Goal: Information Seeking & Learning: Check status

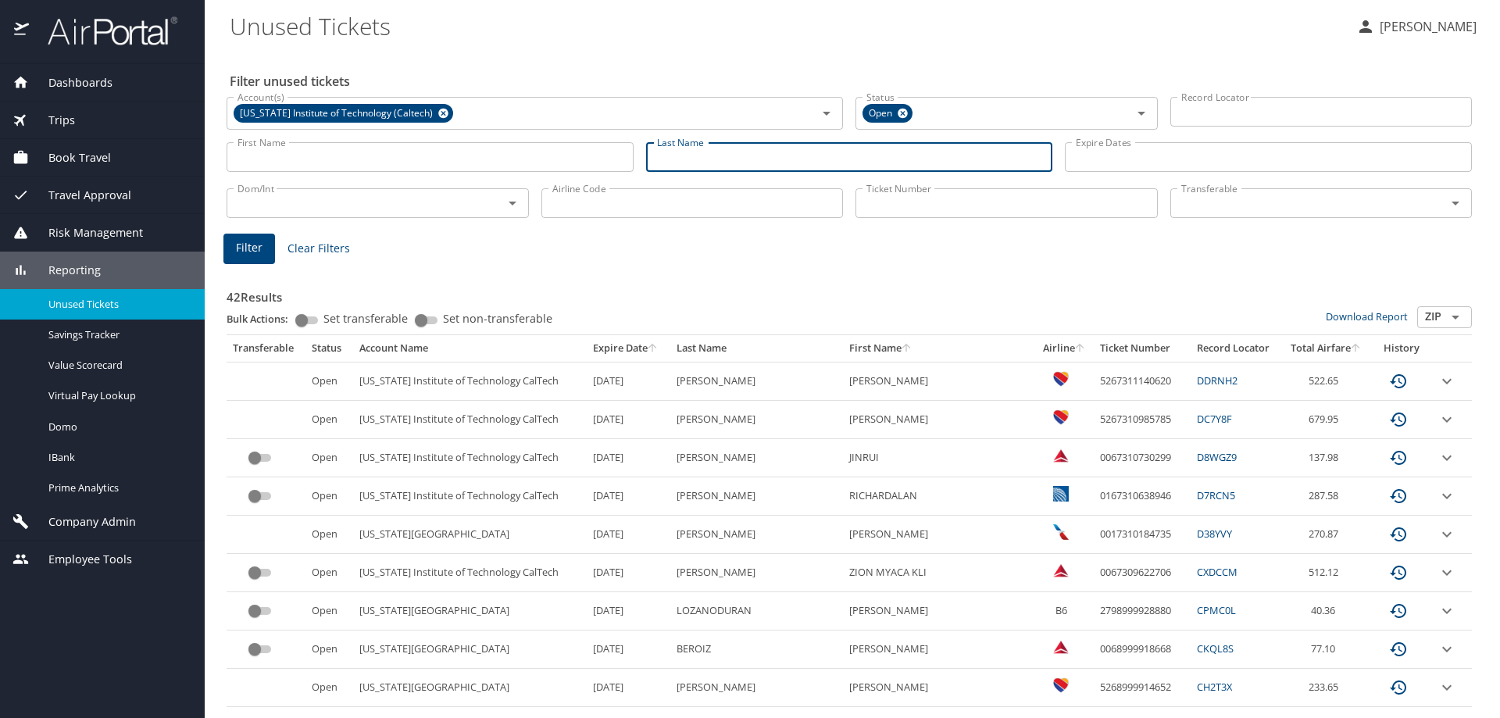
click at [795, 156] on input "Last Name" at bounding box center [849, 157] width 407 height 30
type input "faber"
click at [245, 241] on span "Filter" at bounding box center [249, 248] width 27 height 20
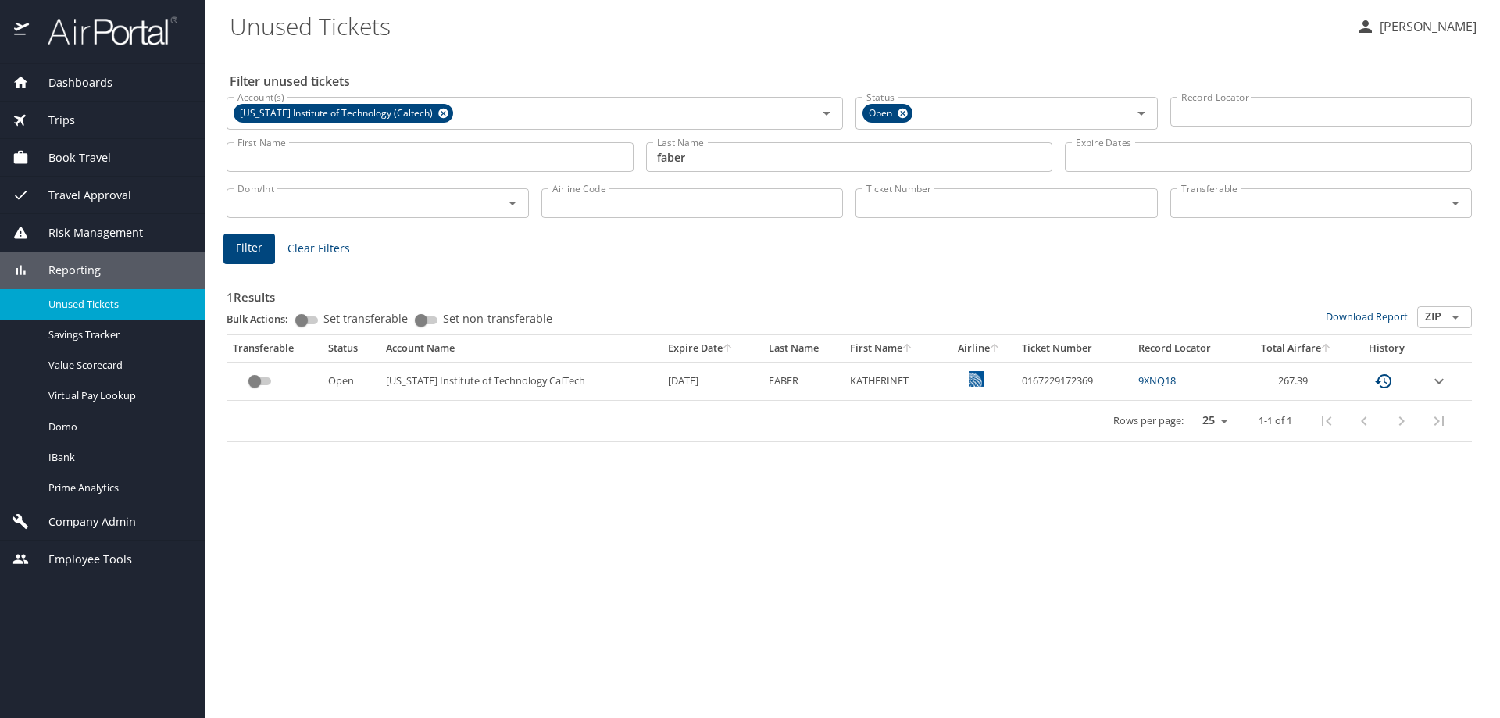
click at [1152, 379] on link "9XNQ18" at bounding box center [1158, 381] width 38 height 14
click at [1445, 381] on icon "expand row" at bounding box center [1439, 381] width 19 height 19
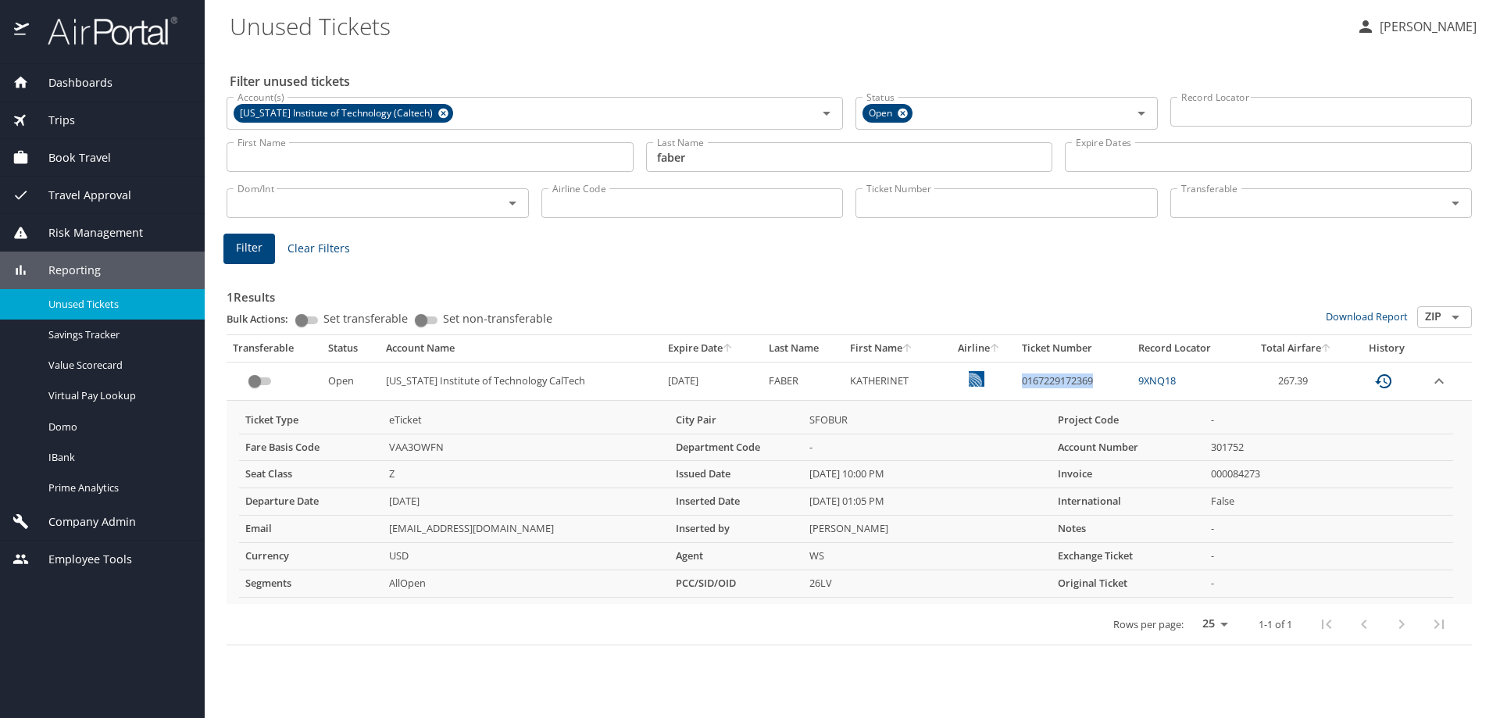
drag, startPoint x: 1103, startPoint y: 381, endPoint x: 1019, endPoint y: 374, distance: 84.6
click at [1019, 374] on td "0167229172369" at bounding box center [1074, 381] width 116 height 38
copy td "0167229172369"
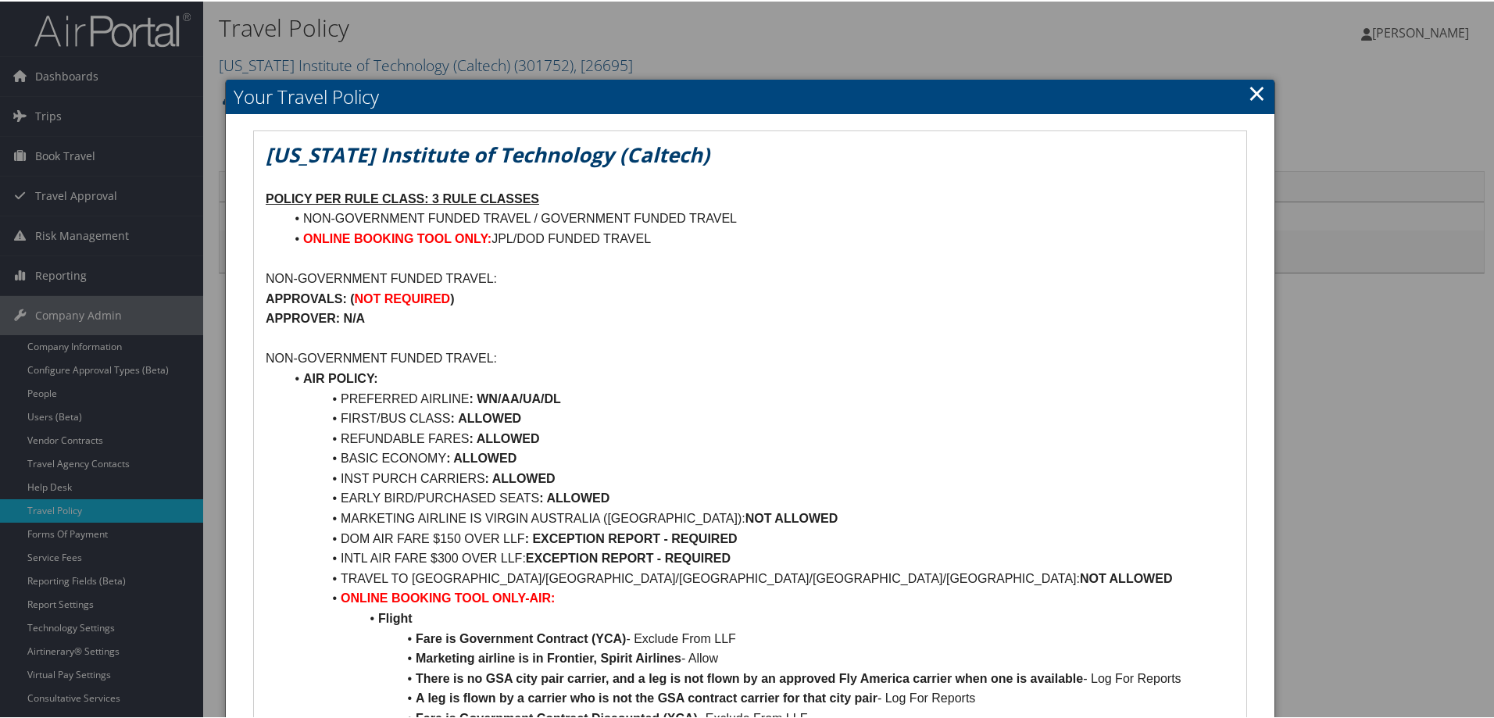
click at [1248, 89] on link "×" at bounding box center [1257, 91] width 18 height 31
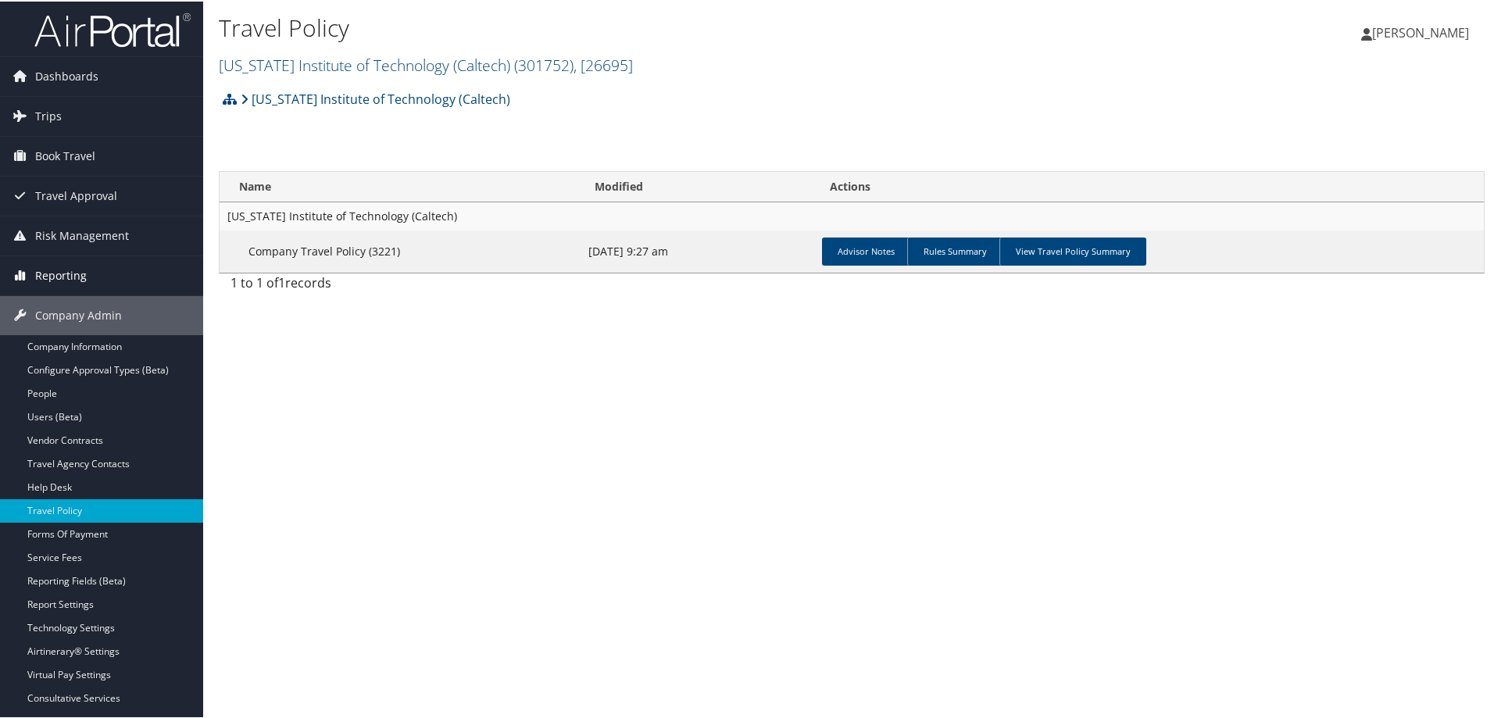
click at [75, 275] on span "Reporting" at bounding box center [61, 274] width 52 height 39
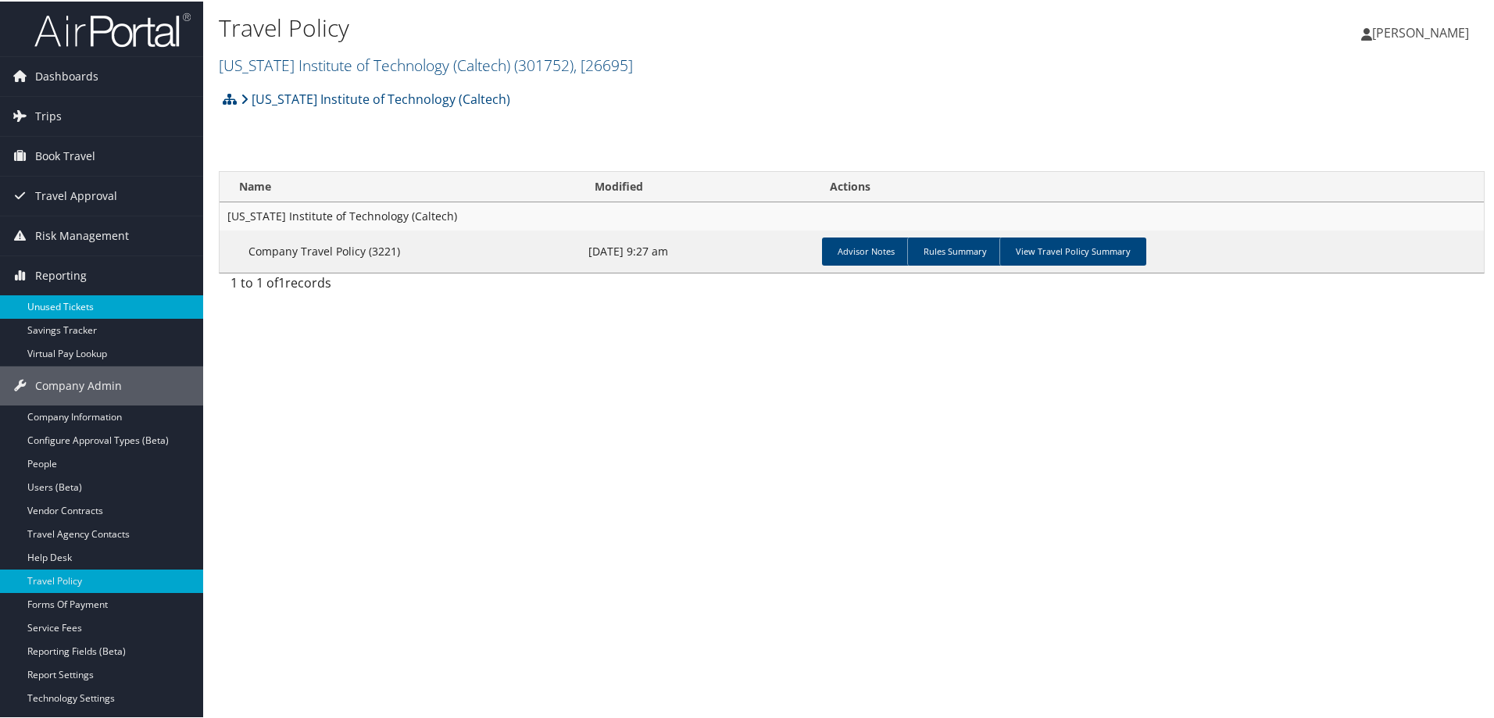
click at [64, 305] on link "Unused Tickets" at bounding box center [101, 305] width 203 height 23
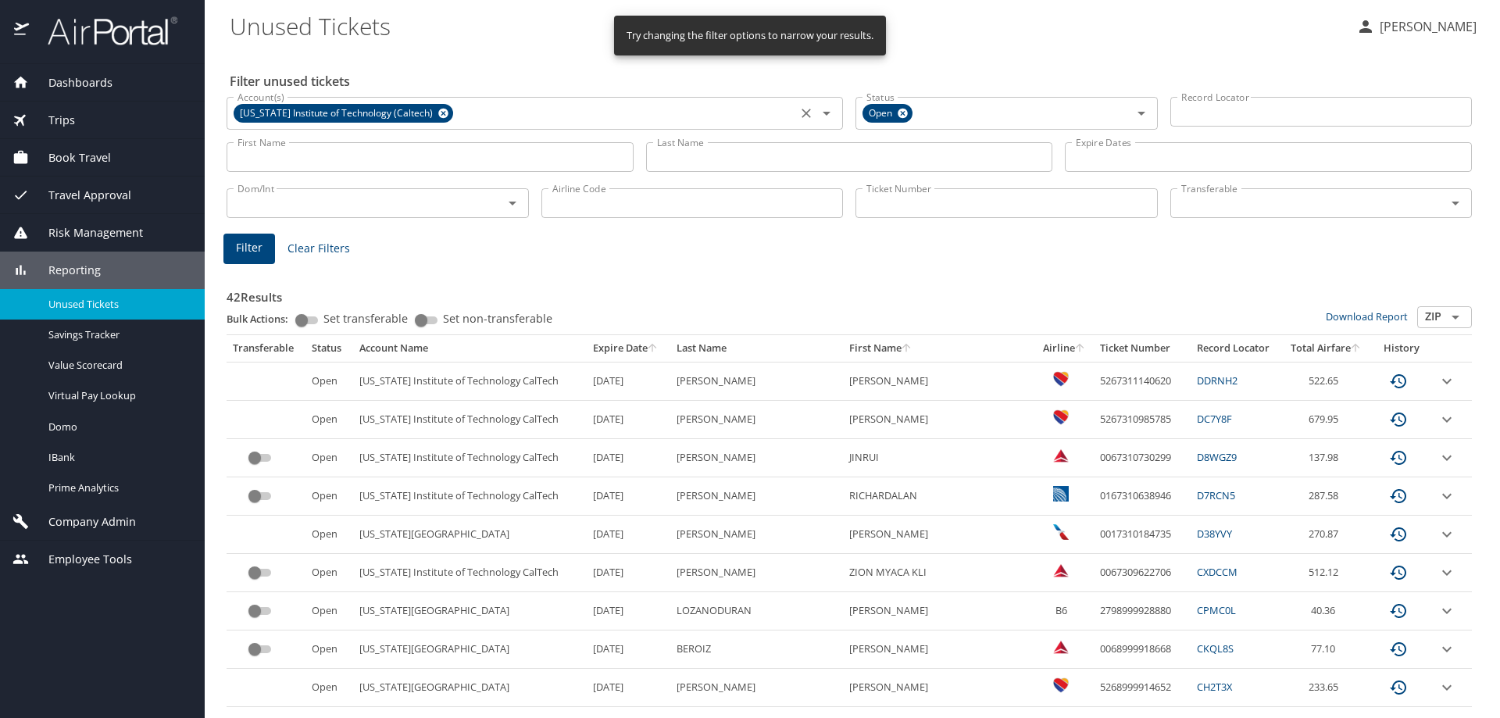
click at [438, 110] on icon at bounding box center [443, 114] width 10 height 10
click at [973, 209] on input "Ticket Number" at bounding box center [1007, 203] width 302 height 30
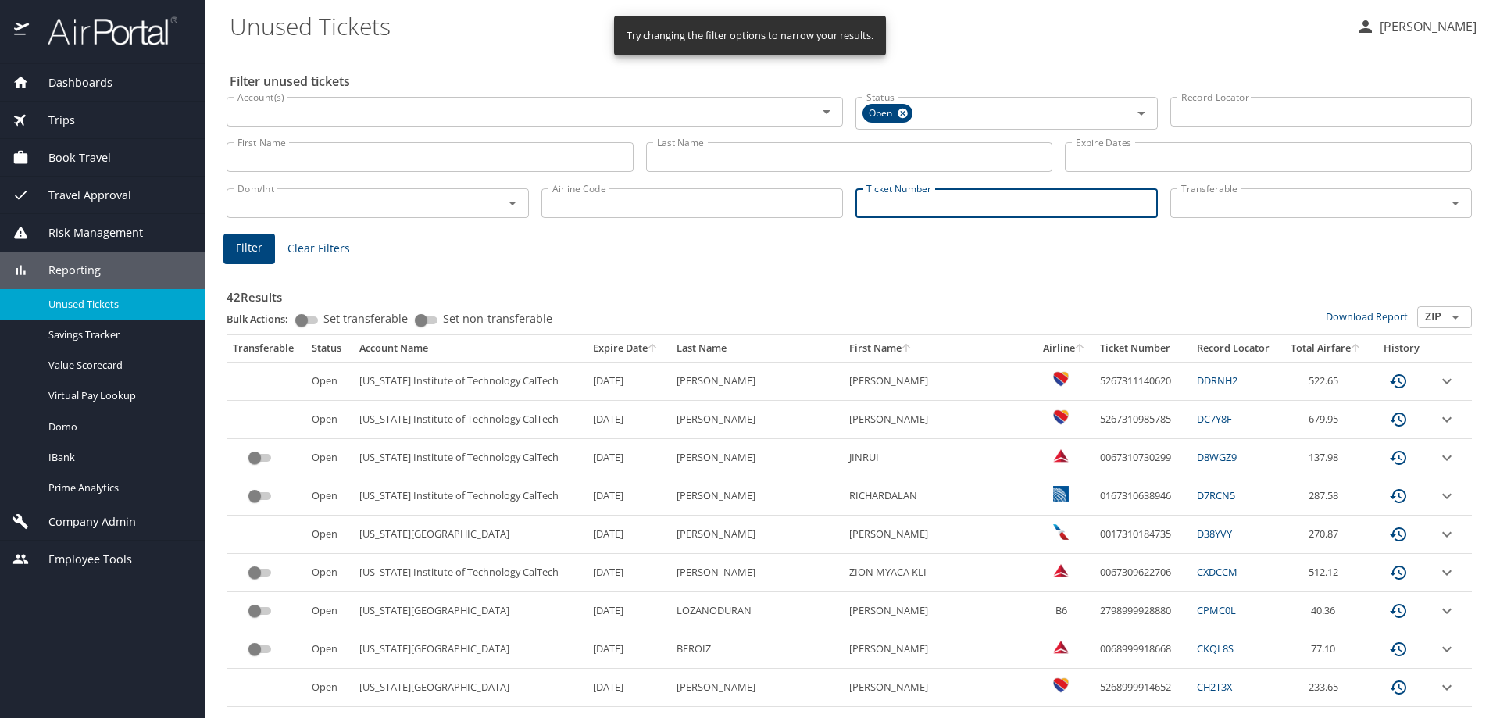
paste input "0018999959744"
type input "0018999959744"
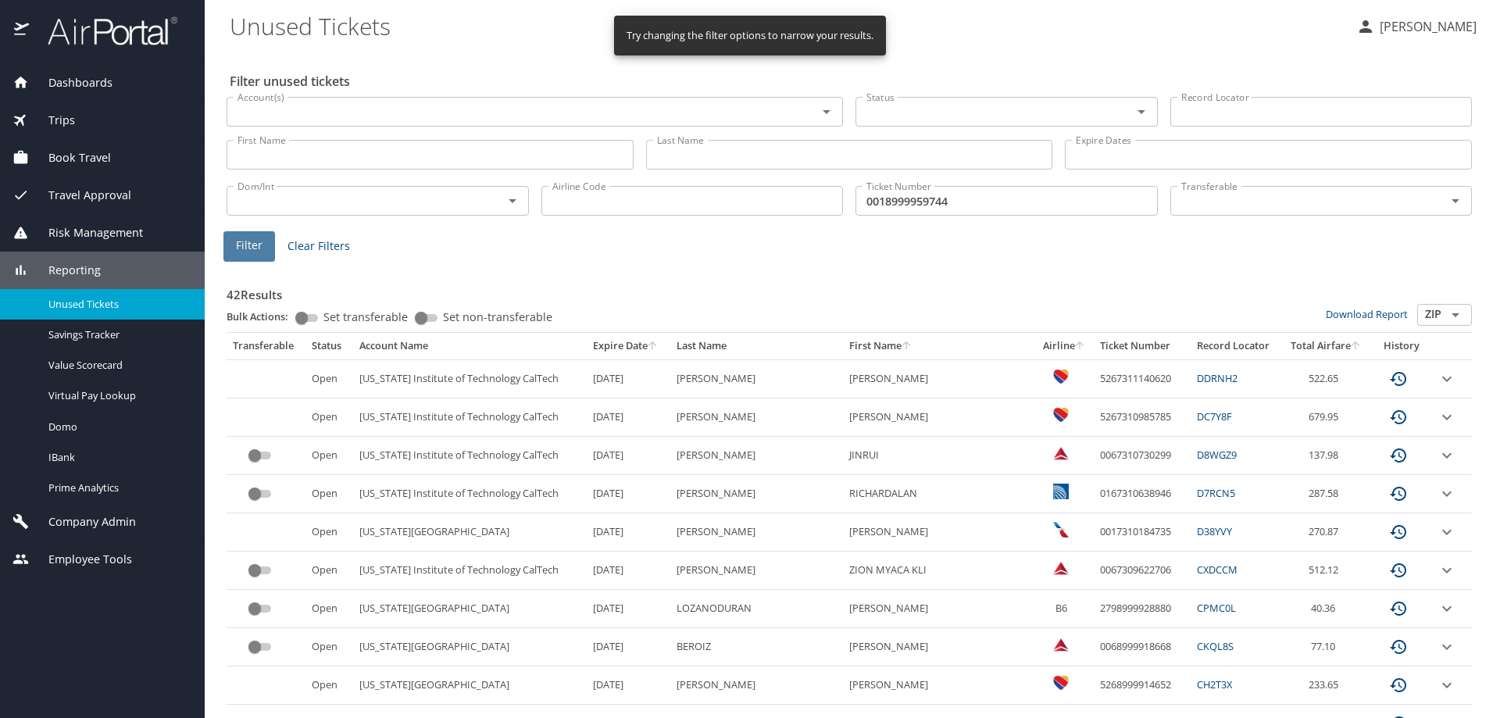
click at [254, 240] on span "Filter" at bounding box center [249, 246] width 27 height 20
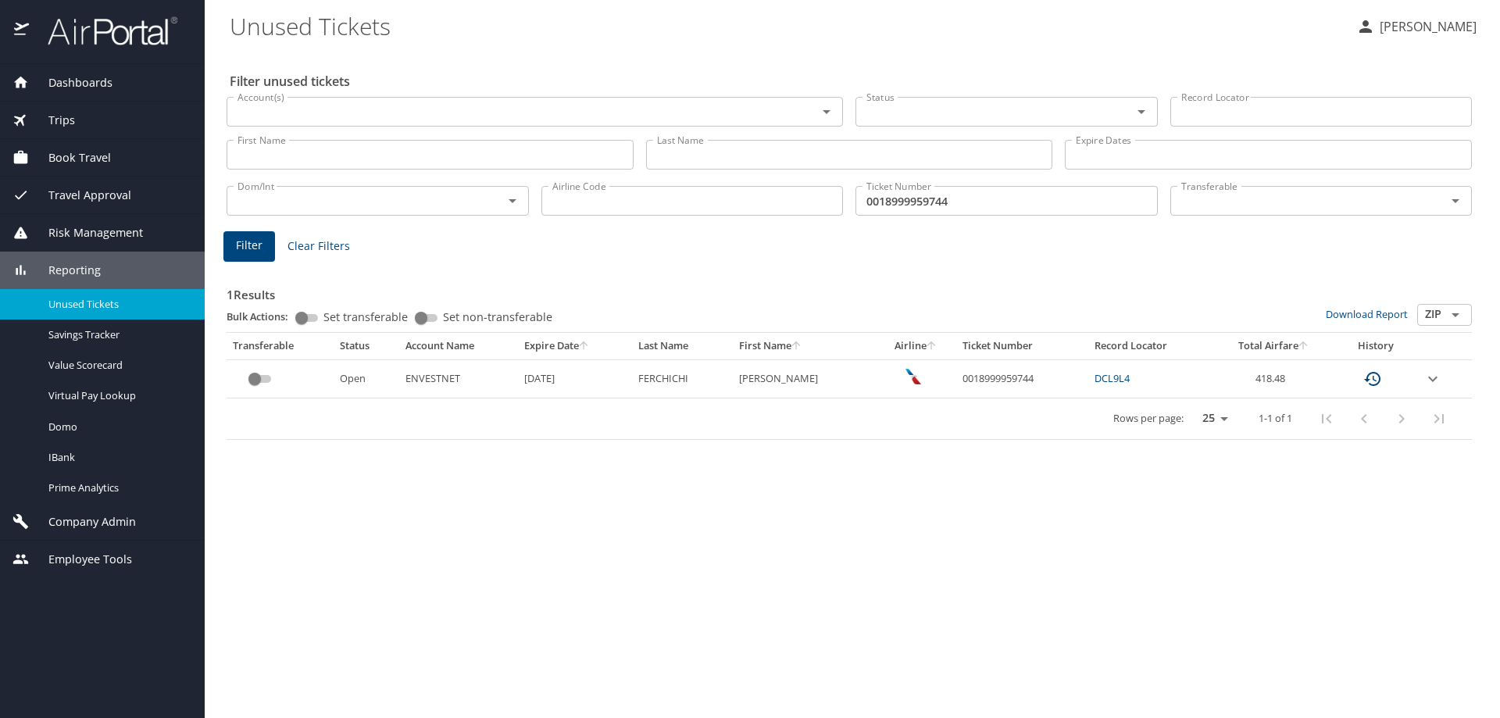
click at [1439, 377] on icon "expand row" at bounding box center [1433, 379] width 19 height 19
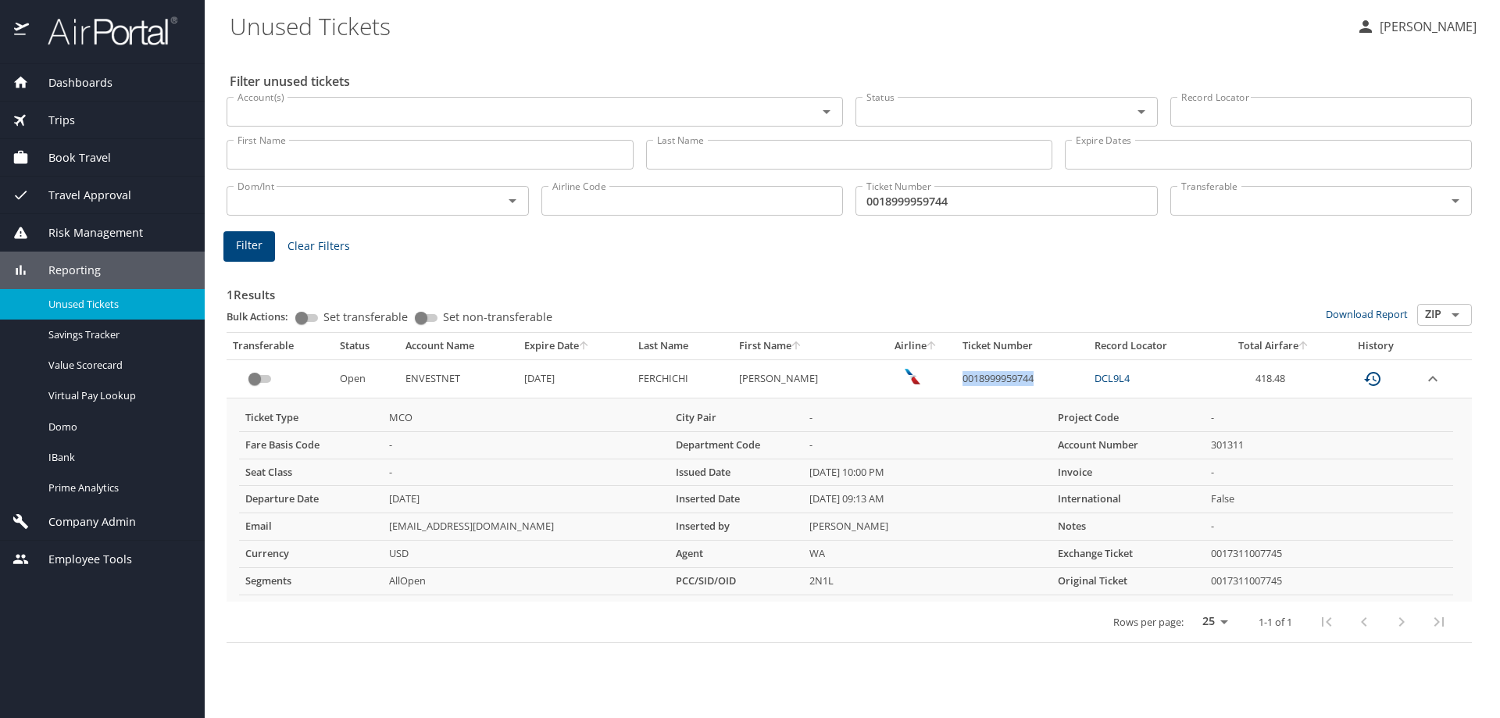
drag, startPoint x: 1086, startPoint y: 374, endPoint x: 991, endPoint y: 378, distance: 95.4
click at [991, 378] on td "0018999959744" at bounding box center [1022, 378] width 131 height 38
copy td "0018999959744"
